Goal: Feedback & Contribution: Leave review/rating

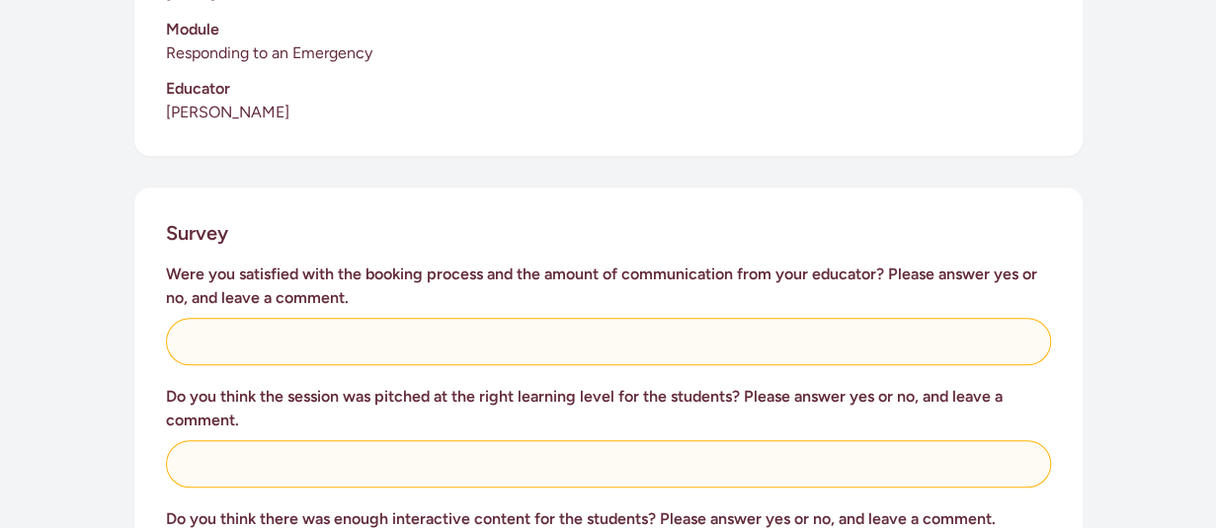
scroll to position [644, 0]
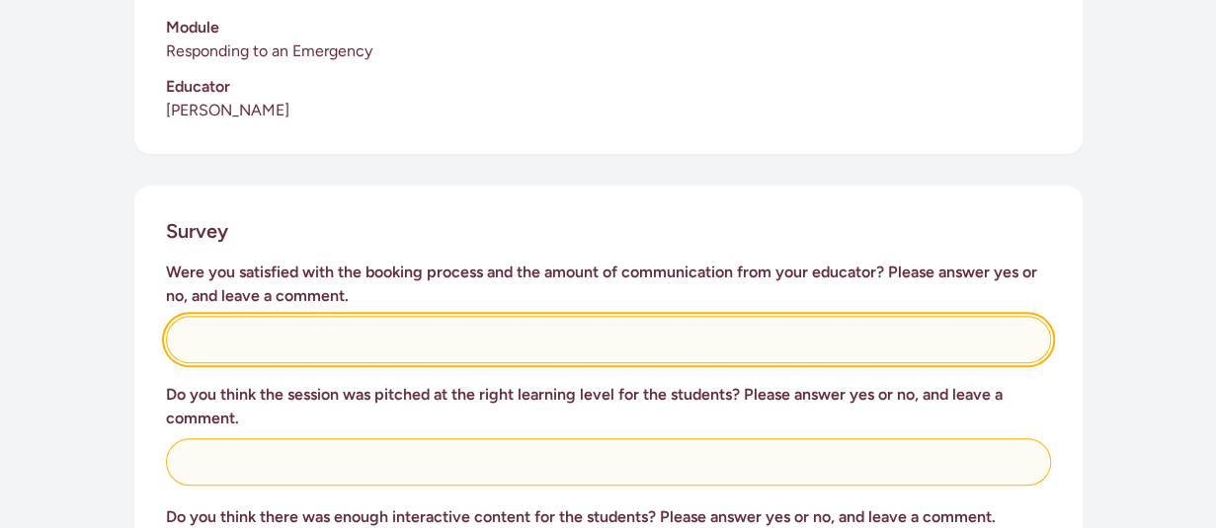
click at [322, 316] on input "text" at bounding box center [608, 339] width 885 height 47
type input "yes"
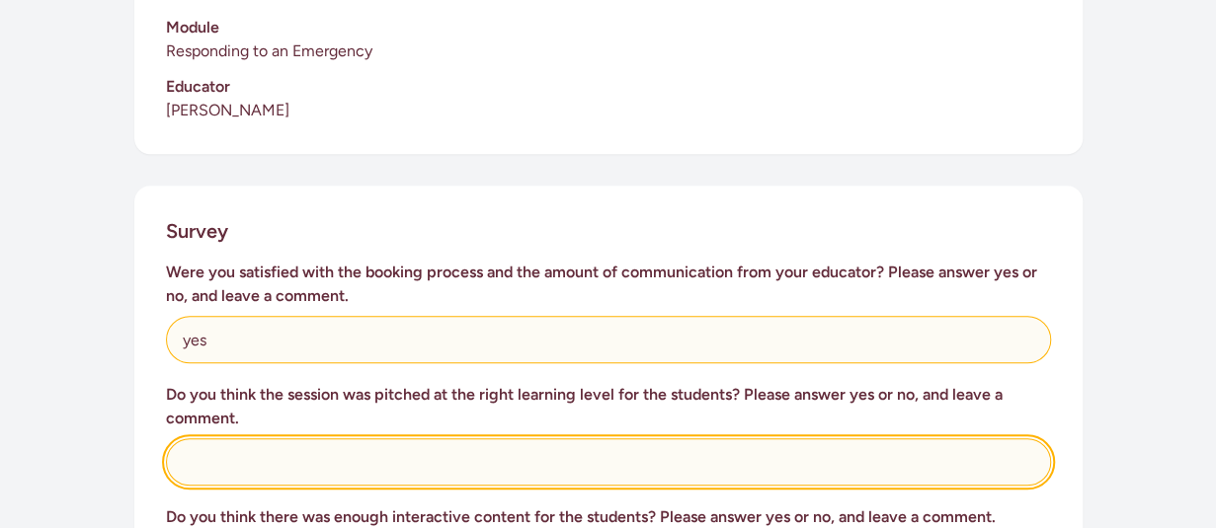
click at [316, 439] on input "text" at bounding box center [608, 462] width 885 height 47
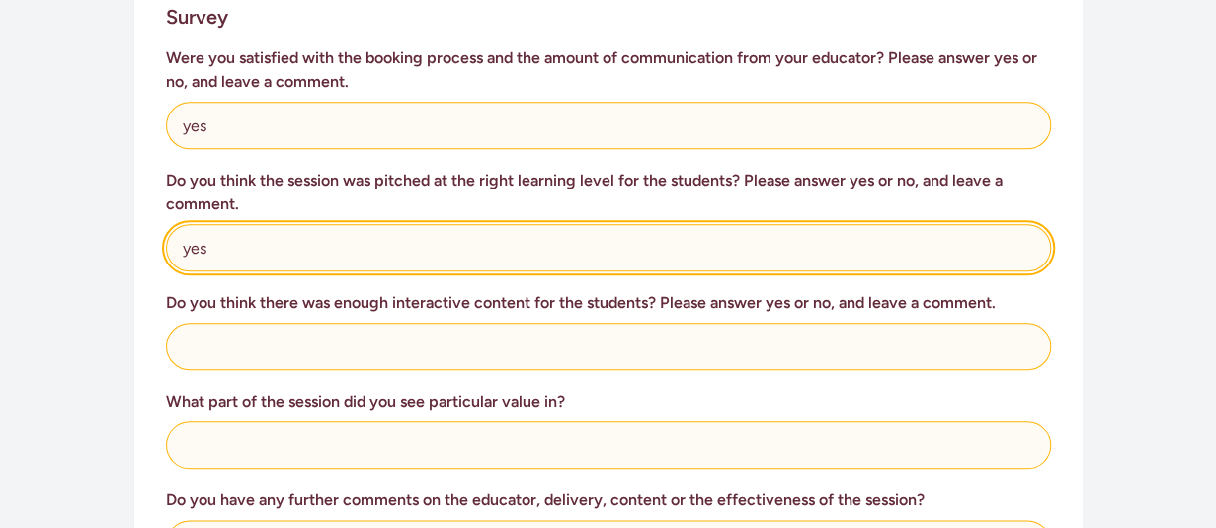
scroll to position [859, 0]
type input "yes"
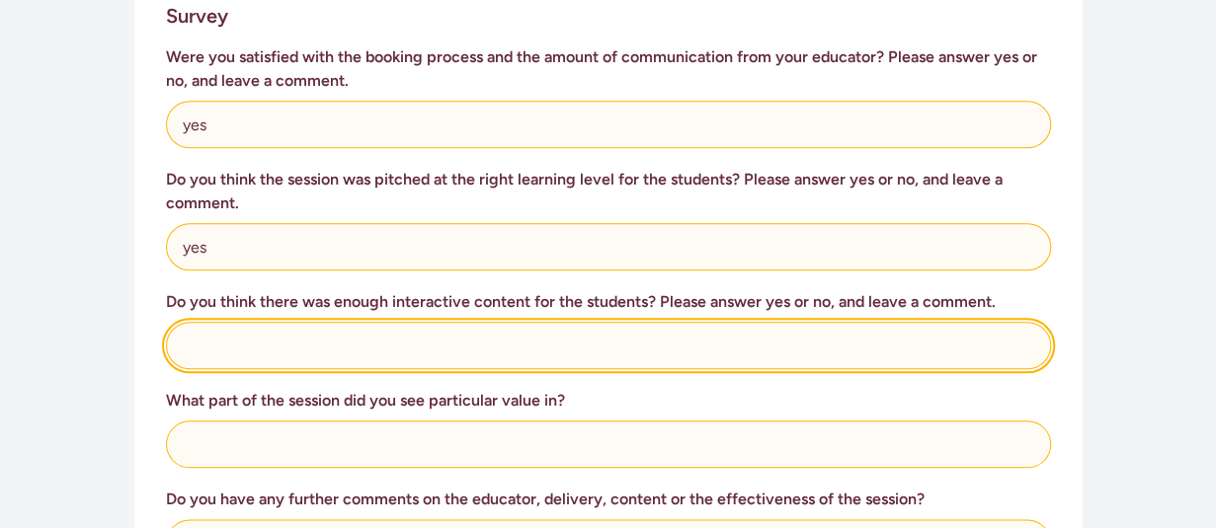
click at [277, 325] on input "text" at bounding box center [608, 345] width 885 height 47
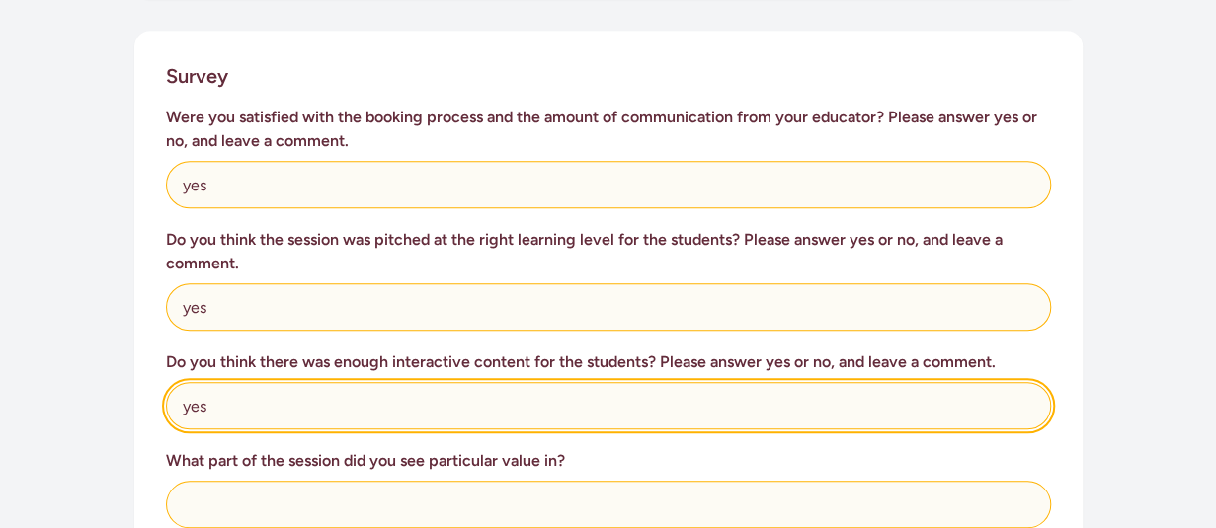
scroll to position [800, 0]
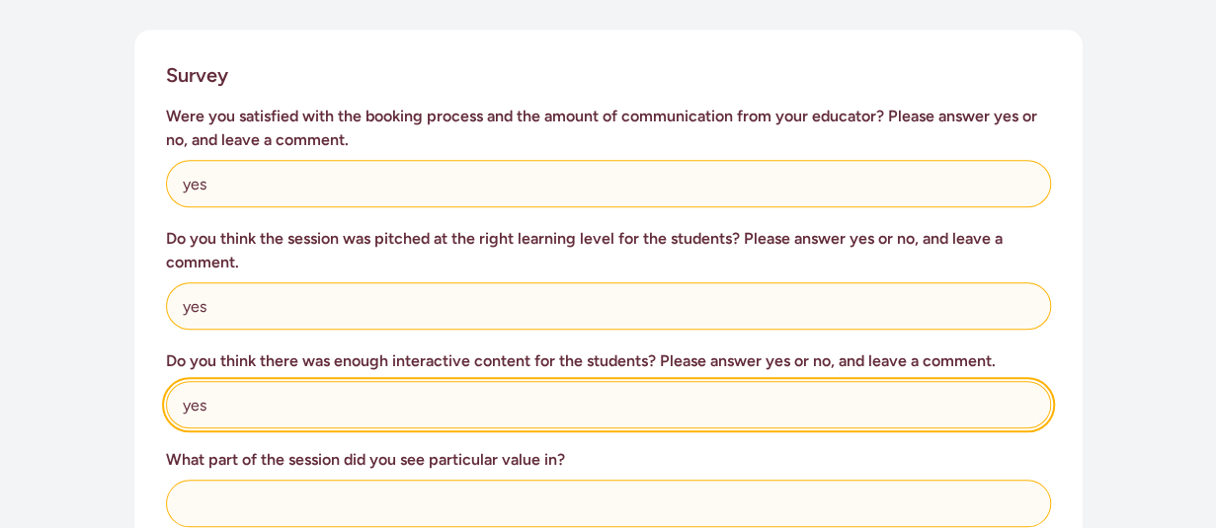
type input "yes"
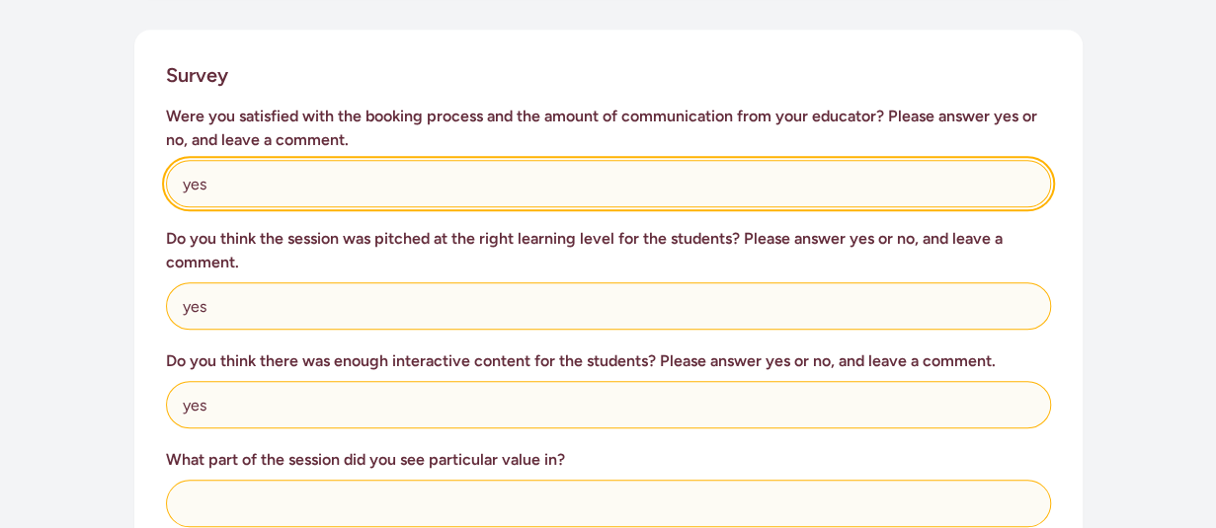
click at [241, 169] on input "yes" at bounding box center [608, 183] width 885 height 47
type input "yes, the communication was spot on"
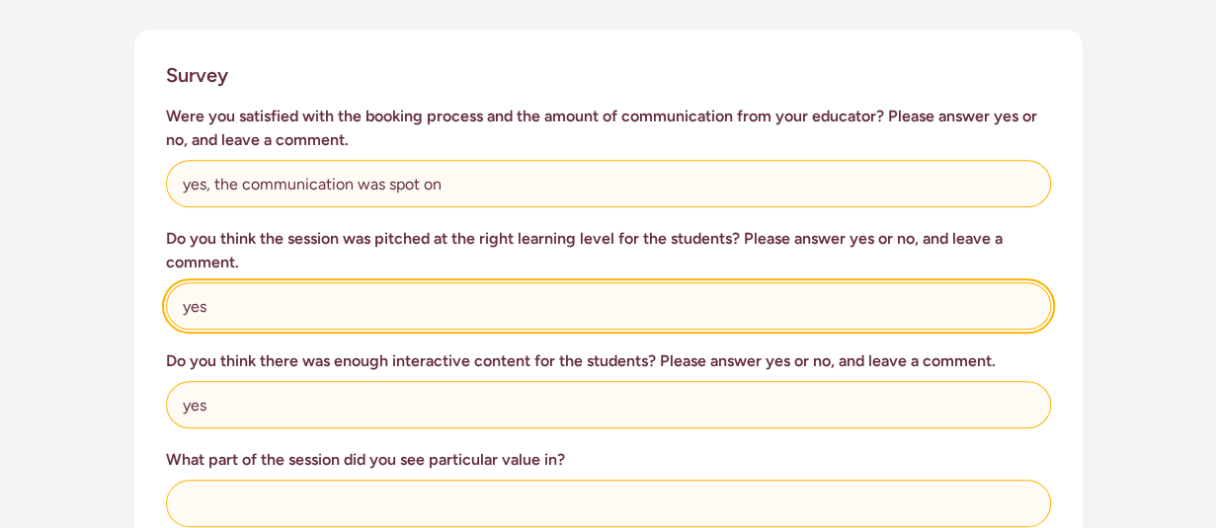
click at [319, 285] on input "yes" at bounding box center [608, 305] width 885 height 47
type input "yes"
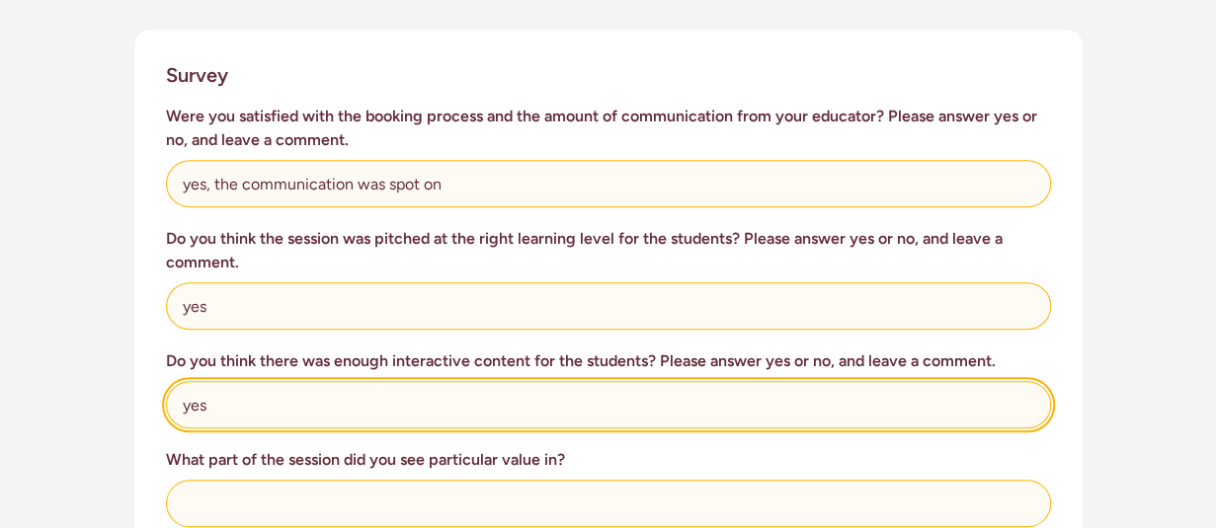
click at [269, 381] on input "yes" at bounding box center [608, 404] width 885 height 47
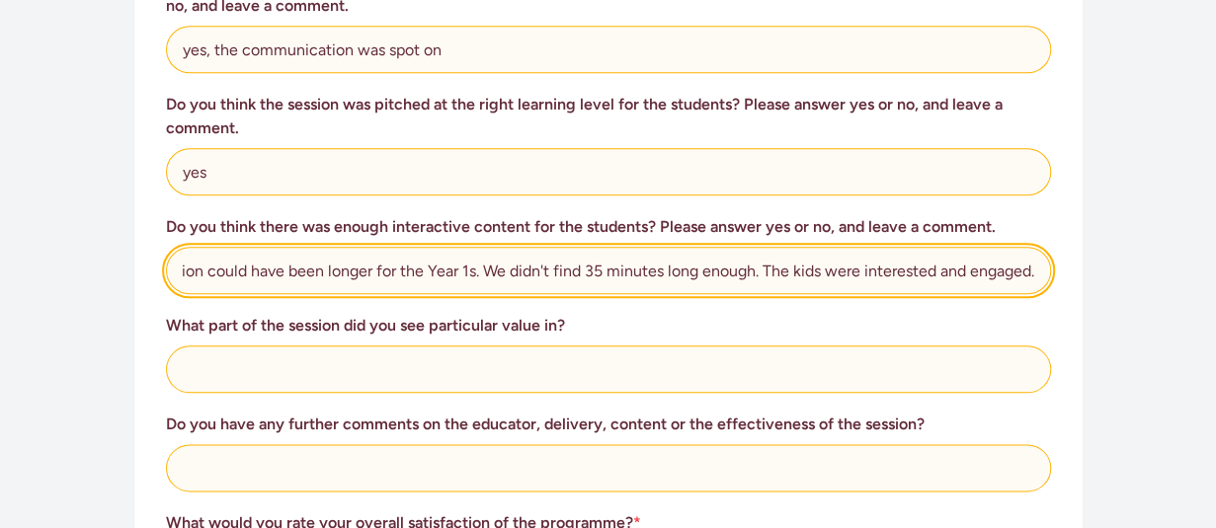
scroll to position [935, 0]
type input "yes but I think that the session could have been longer for the Year 1s. We did…"
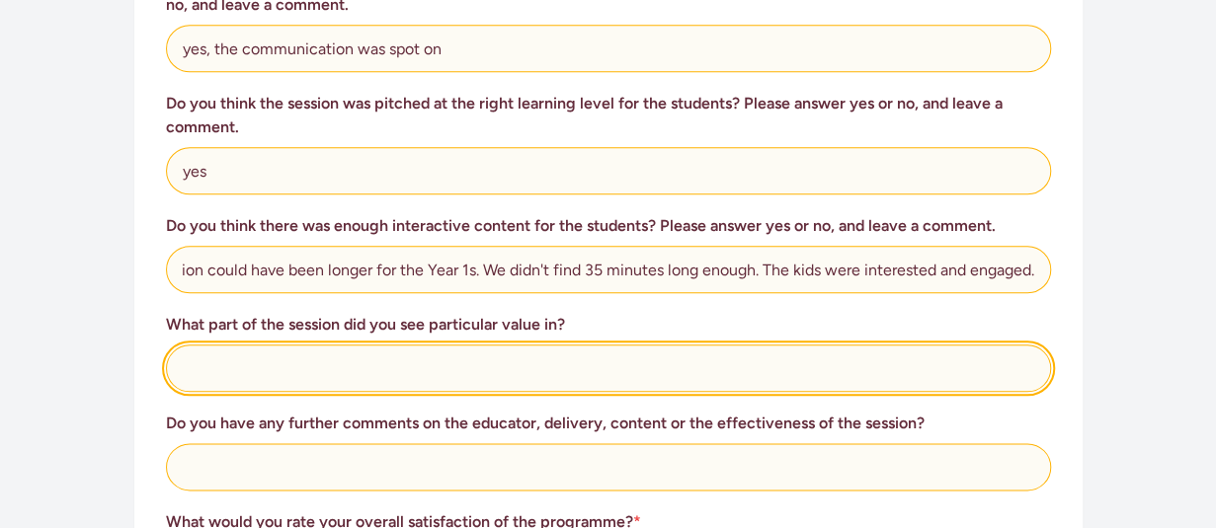
scroll to position [0, 0]
click at [243, 347] on input "text" at bounding box center [608, 368] width 885 height 47
type input "K"
type input "W"
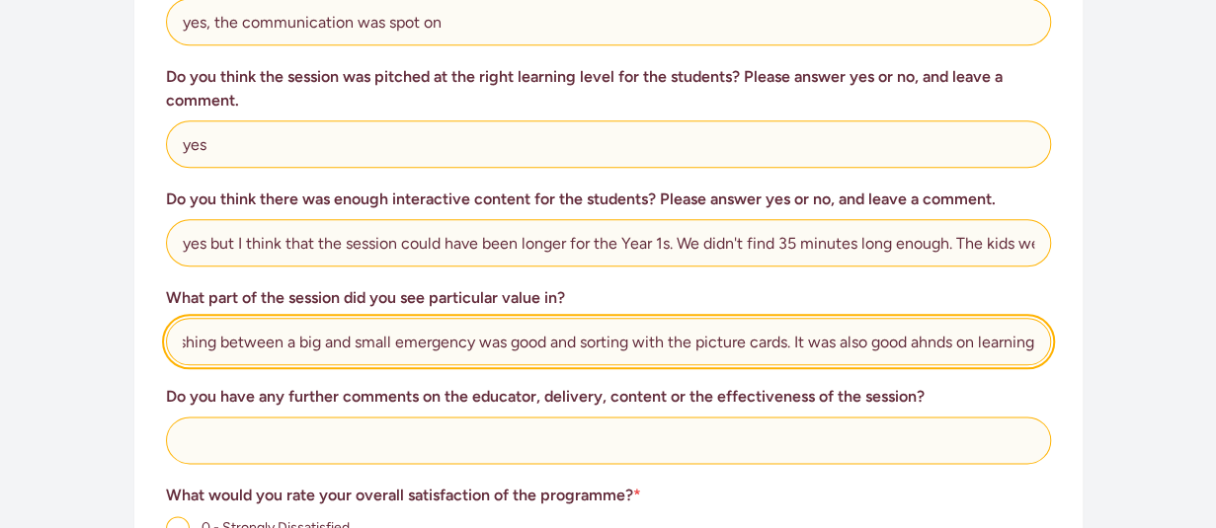
scroll to position [0, 194]
click at [944, 319] on input "For the Year 1-2s distinguishing between a big and small emergency was good and…" at bounding box center [608, 341] width 885 height 47
type input "For the Year 1-2s distinguishing between a big and small emergency was good and…"
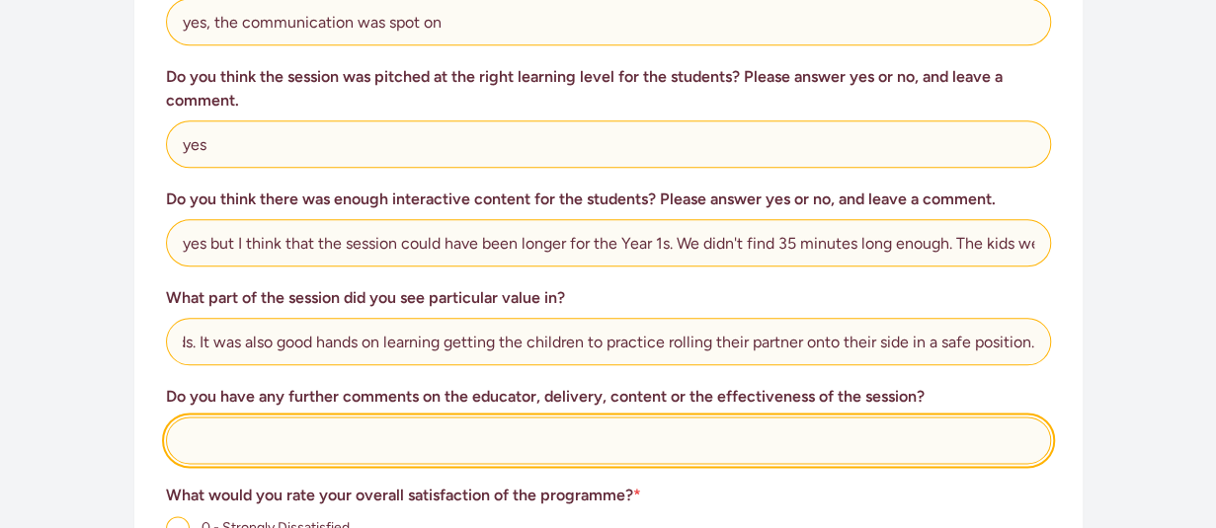
scroll to position [0, 0]
click at [491, 418] on input "text" at bounding box center [608, 440] width 885 height 47
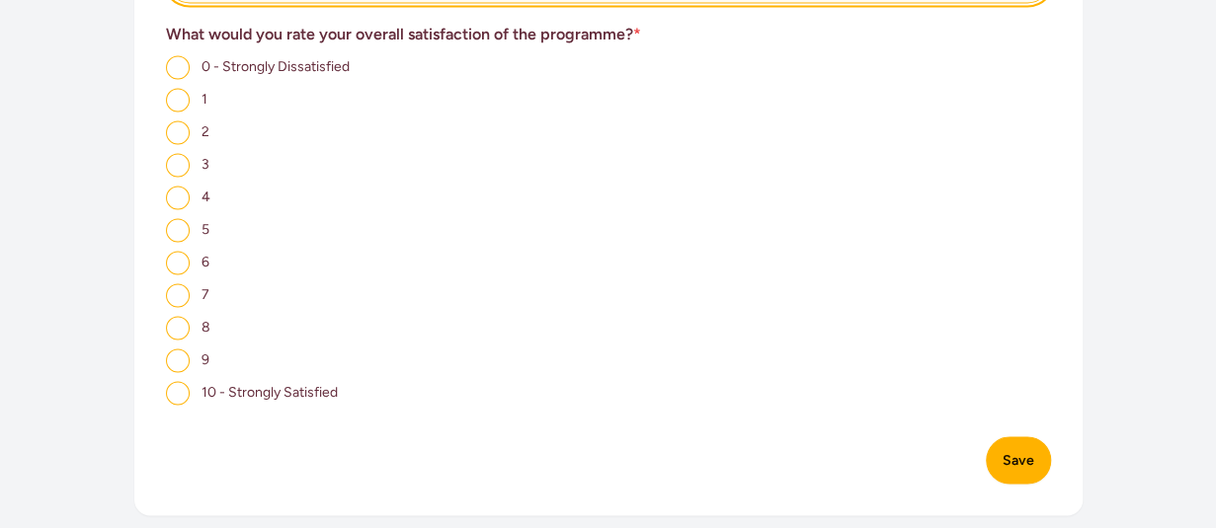
scroll to position [1424, 0]
type input "We noticed afterwards that many children didn't know their address when we prac…"
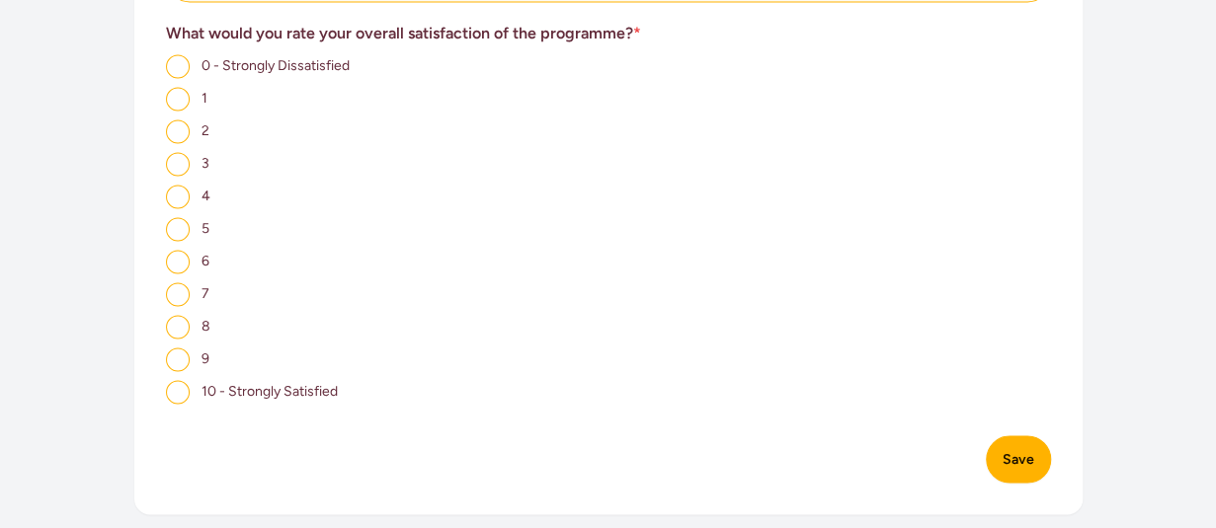
scroll to position [0, 0]
click at [184, 380] on input "10 - Strongly Satisfied" at bounding box center [178, 392] width 24 height 24
radio input "true"
click at [184, 348] on input "9" at bounding box center [178, 360] width 24 height 24
radio input "true"
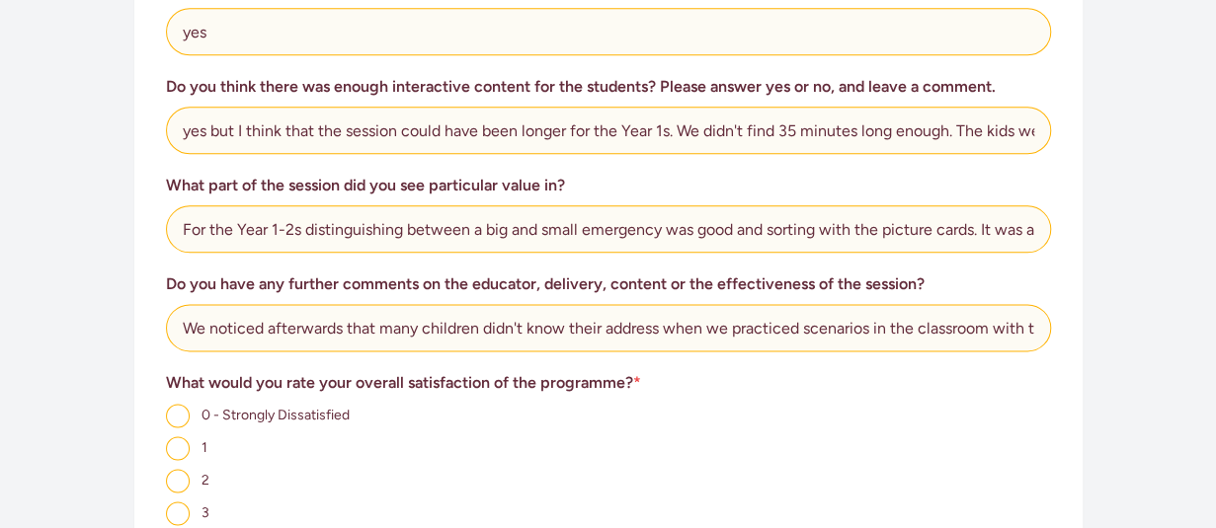
scroll to position [877, 0]
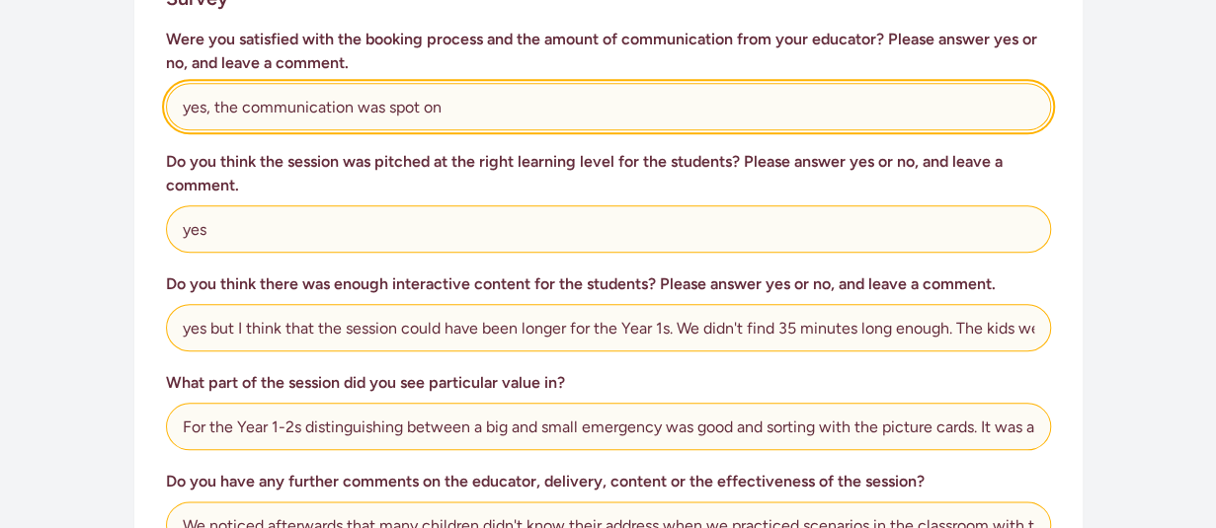
click at [484, 83] on input "yes, the communication was spot on" at bounding box center [608, 106] width 885 height 47
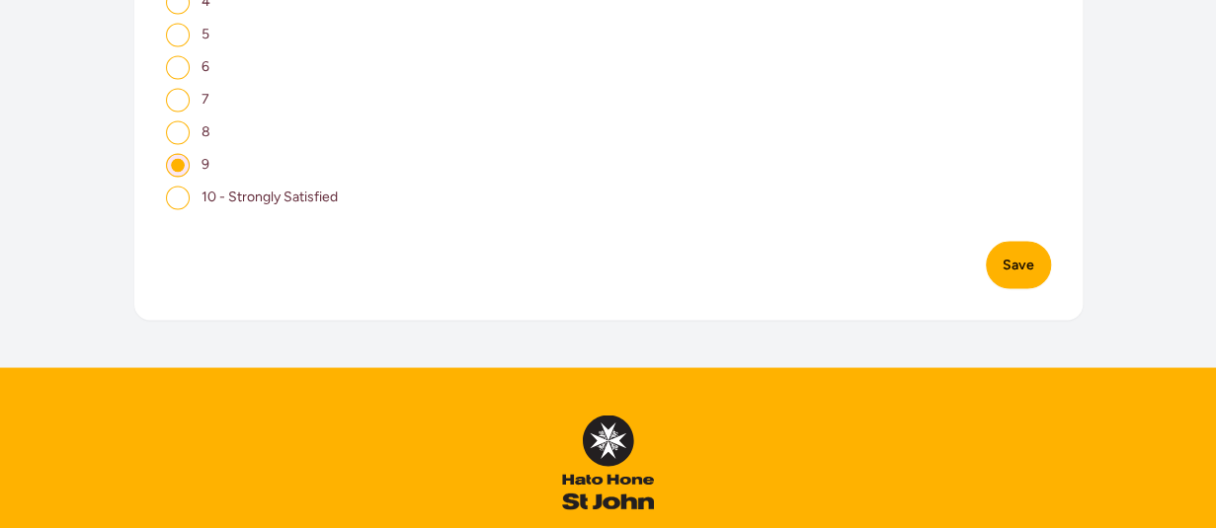
scroll to position [1620, 0]
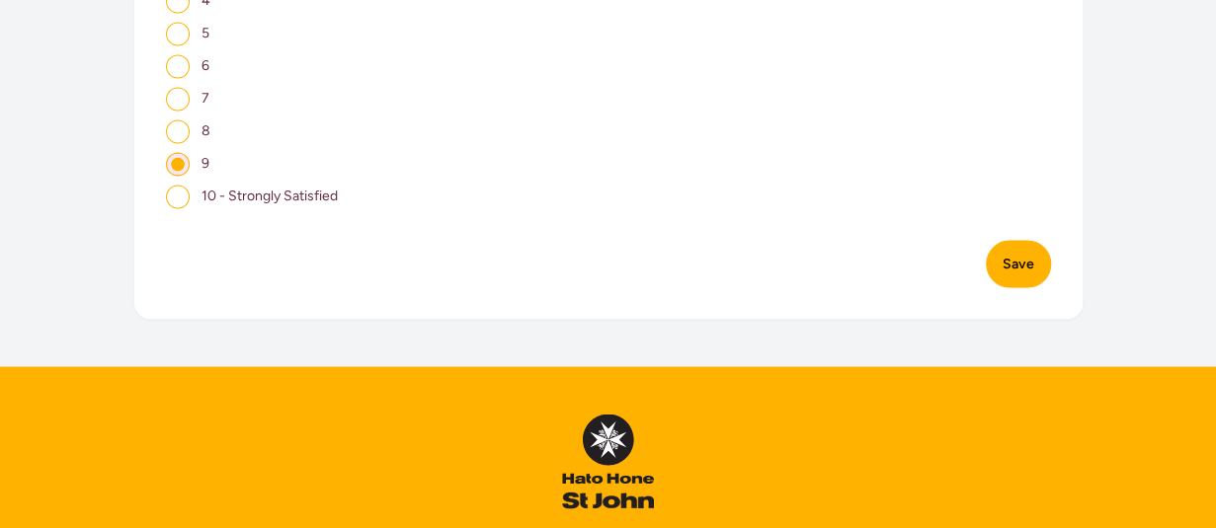
type input "yes, the communication was spot on. [PERSON_NAME] was fantastic to deal with an…"
click at [1009, 240] on button "Save" at bounding box center [1018, 263] width 65 height 47
